Goal: Task Accomplishment & Management: Use online tool/utility

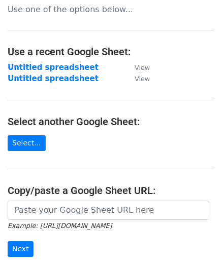
scroll to position [144, 0]
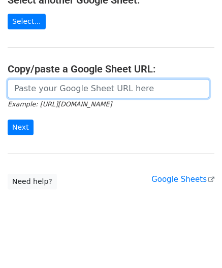
click at [42, 87] on input "url" at bounding box center [108, 88] width 201 height 19
paste input "[URL][DOMAIN_NAME]"
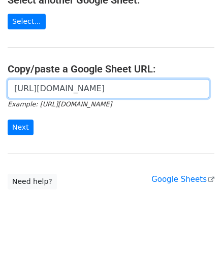
scroll to position [0, 218]
type input "[URL][DOMAIN_NAME]"
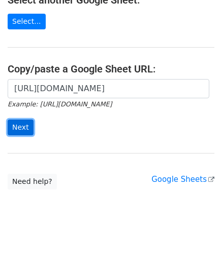
click at [24, 120] on input "Next" at bounding box center [21, 128] width 26 height 16
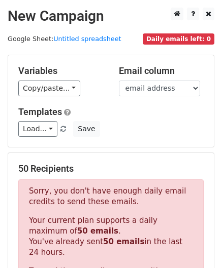
scroll to position [342, 0]
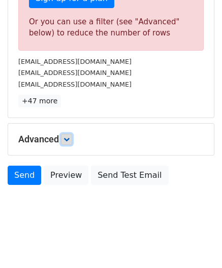
click at [68, 136] on icon at bounding box center [66, 139] width 6 height 6
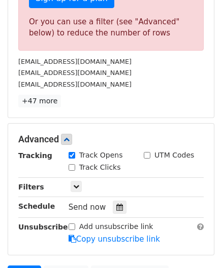
drag, startPoint x: 115, startPoint y: 202, endPoint x: 109, endPoint y: 177, distance: 26.1
click at [116, 204] on icon at bounding box center [119, 207] width 7 height 7
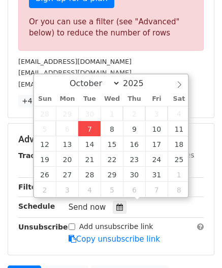
type input "2025-10-07 12:00"
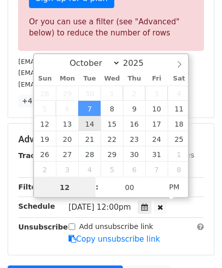
paste input "4"
type input "4"
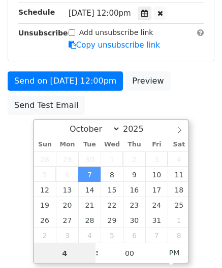
scroll to position [206, 0]
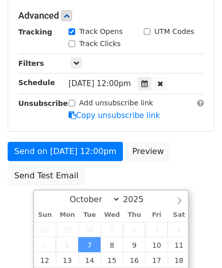
type input "2025-10-07 16:00"
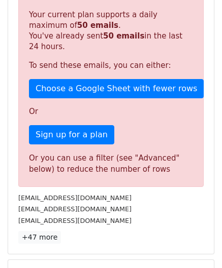
scroll to position [465, 0]
